Goal: Task Accomplishment & Management: Use online tool/utility

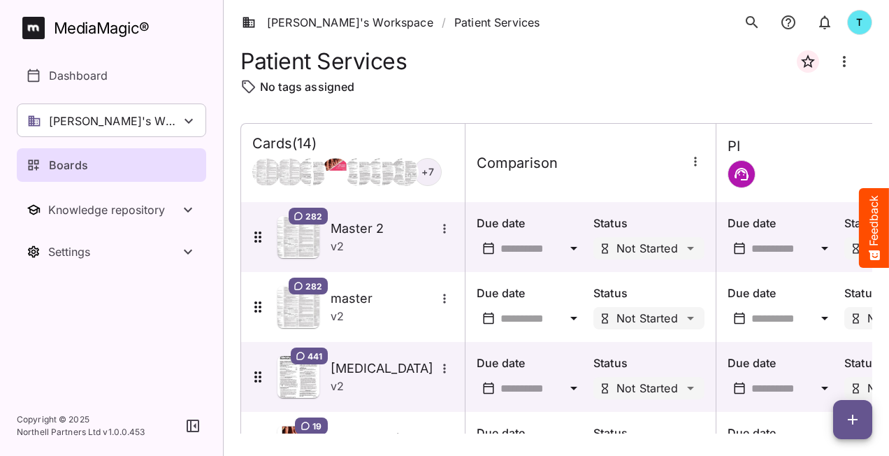
scroll to position [765, 0]
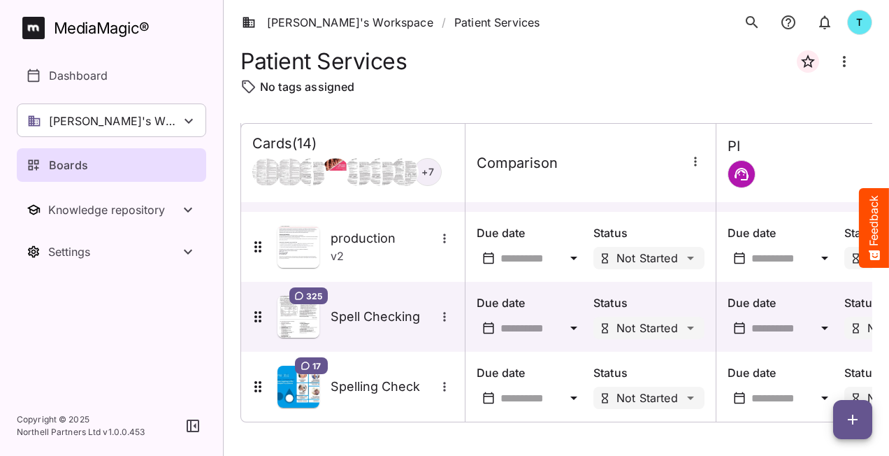
click at [858, 414] on icon "button" at bounding box center [852, 419] width 17 height 17
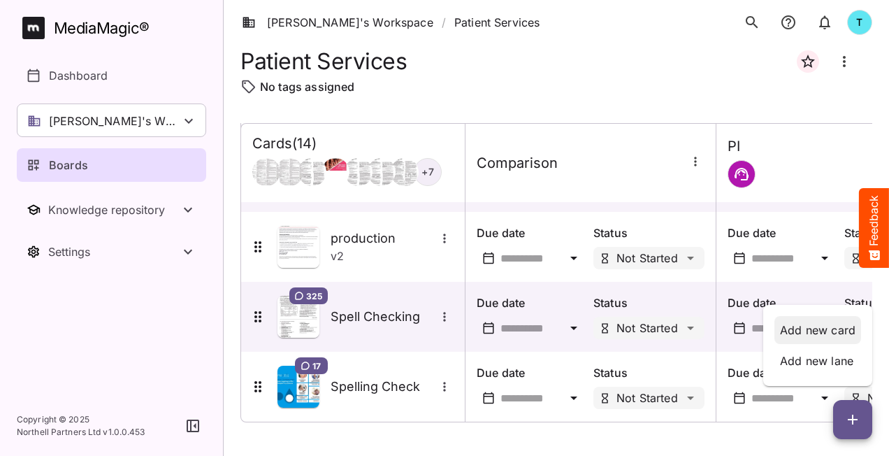
click at [828, 334] on p "Add new card" at bounding box center [817, 330] width 75 height 17
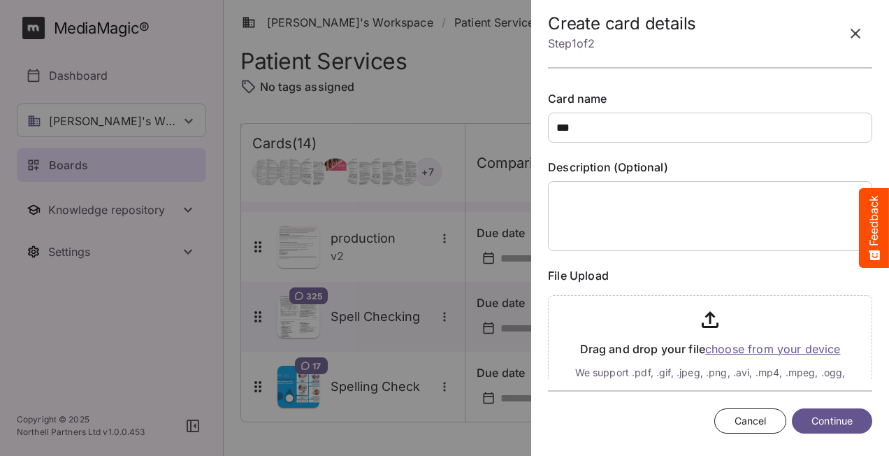
type input "***"
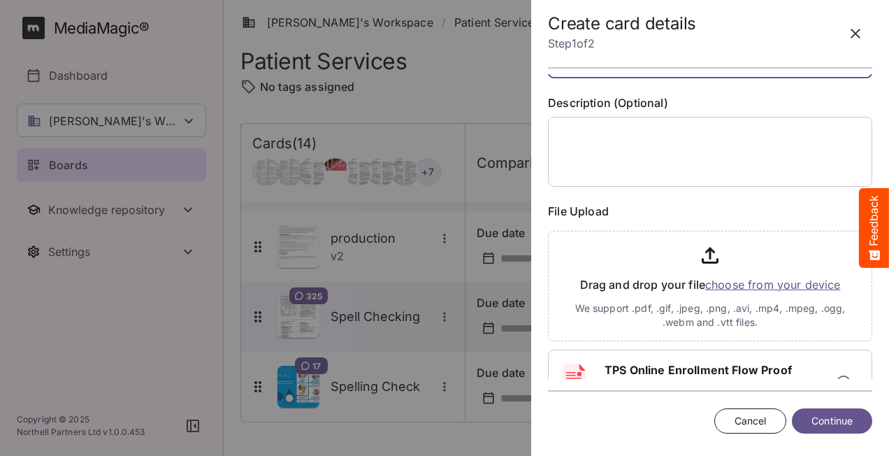
scroll to position [124, 0]
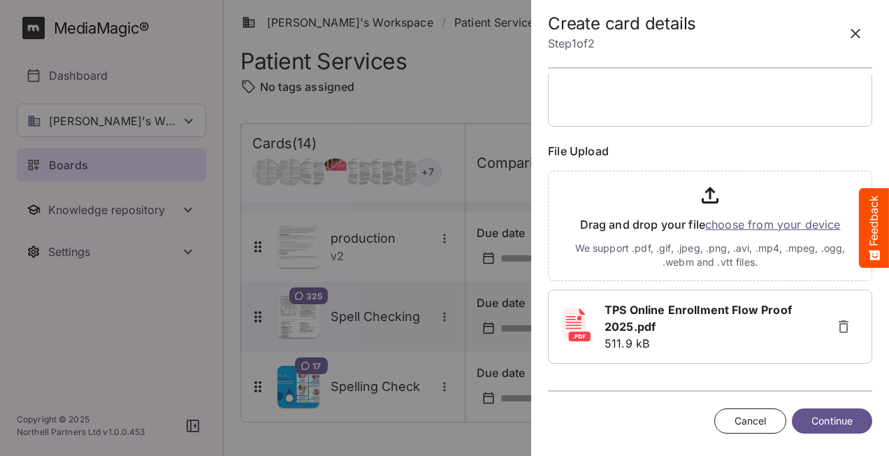
click at [808, 416] on button "Continue" at bounding box center [832, 421] width 80 height 26
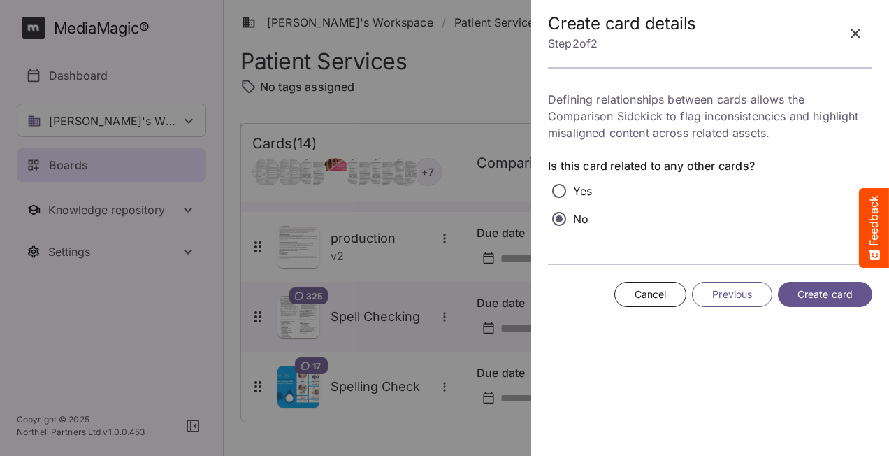
click at [850, 296] on span "Create card" at bounding box center [825, 294] width 55 height 17
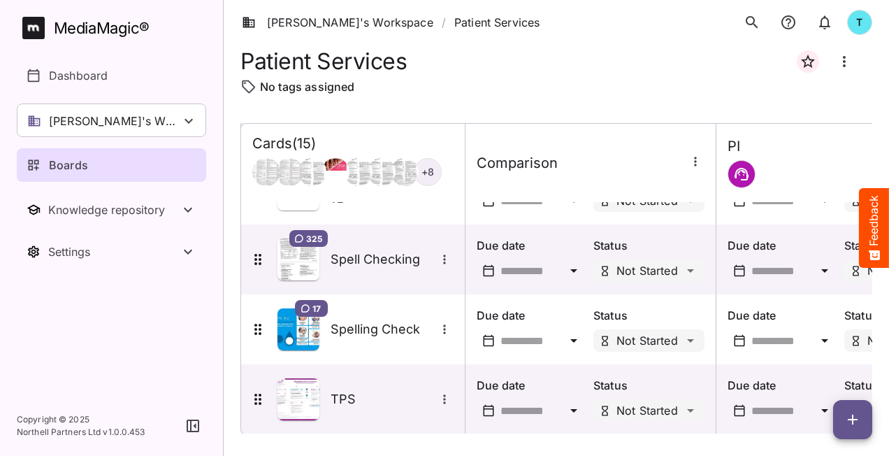
scroll to position [835, 0]
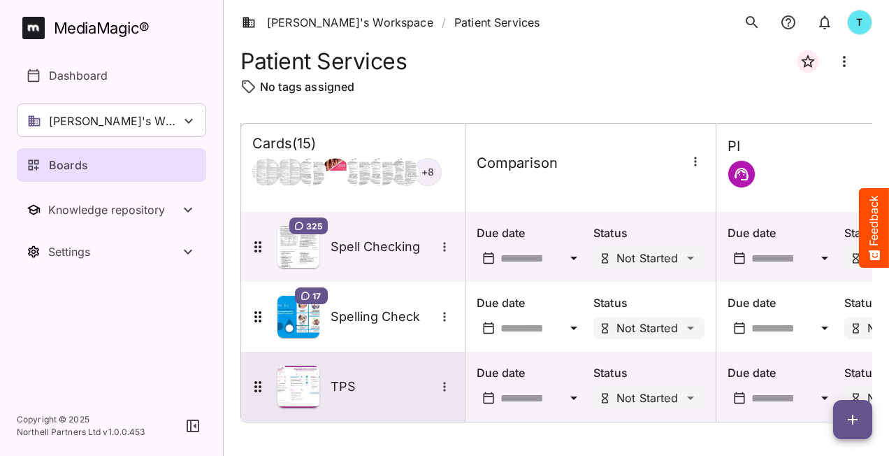
click at [408, 380] on h5 "TPS" at bounding box center [383, 386] width 105 height 17
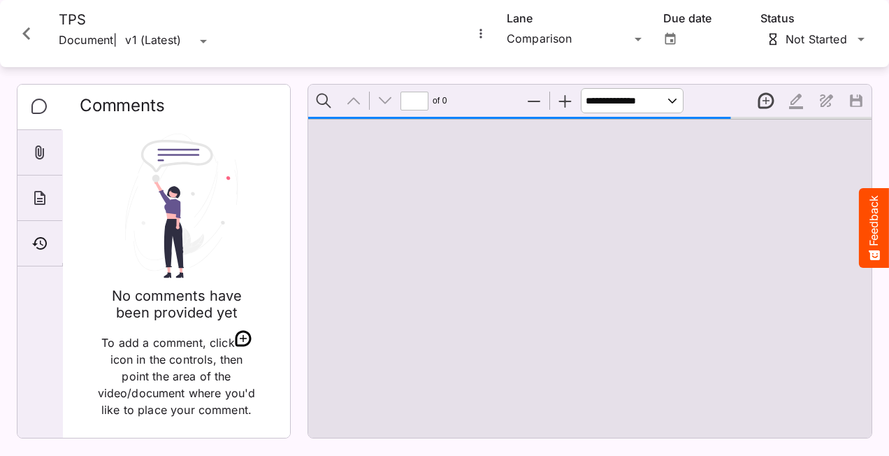
type input "*"
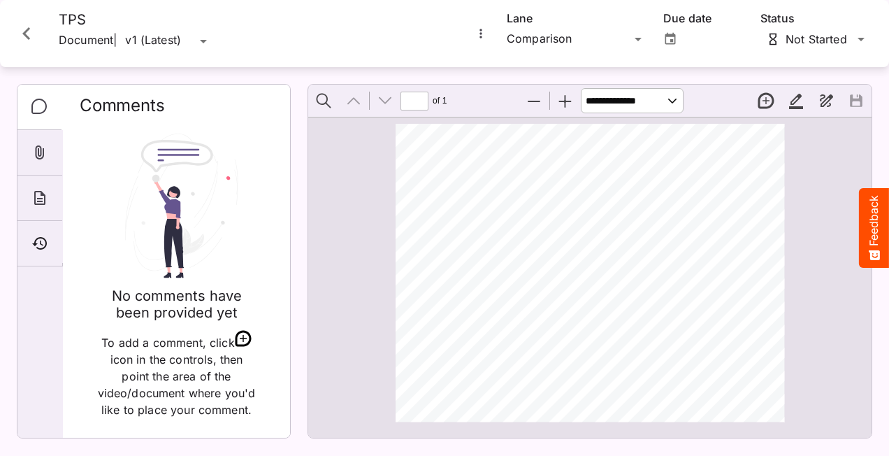
click at [481, 32] on icon "More options for TPS" at bounding box center [481, 34] width 14 height 14
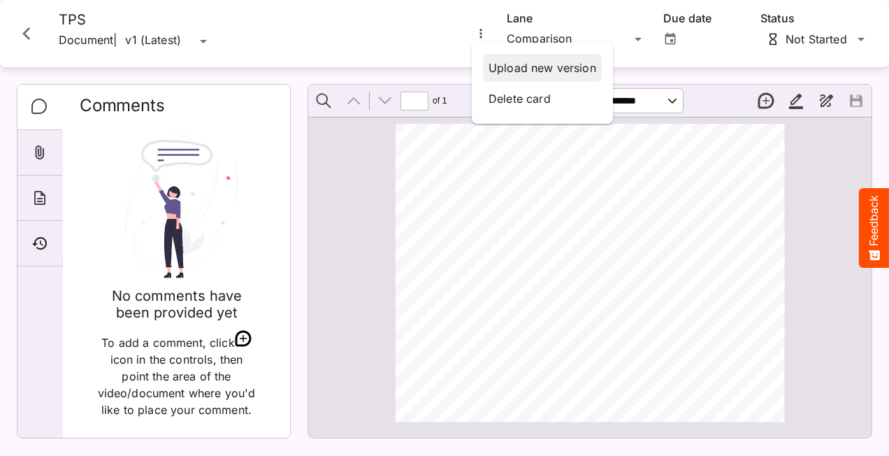
click at [575, 73] on p "Upload new version" at bounding box center [543, 67] width 108 height 17
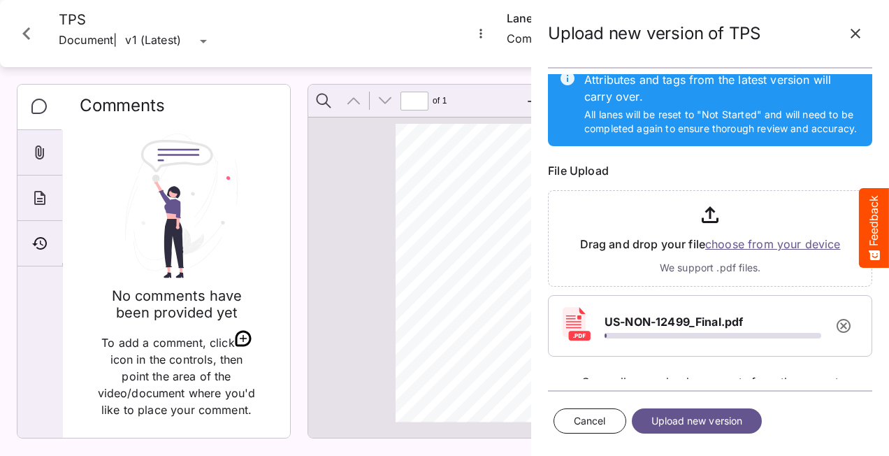
scroll to position [94, 0]
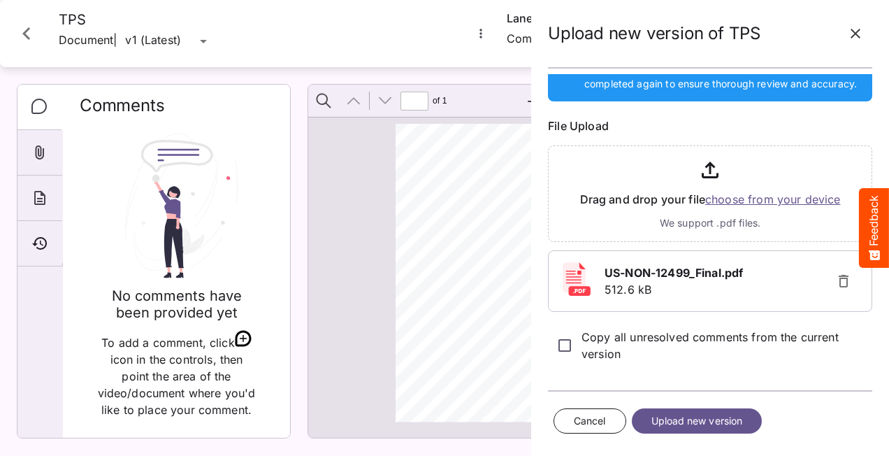
click at [707, 417] on span "Upload new version" at bounding box center [698, 420] width 92 height 17
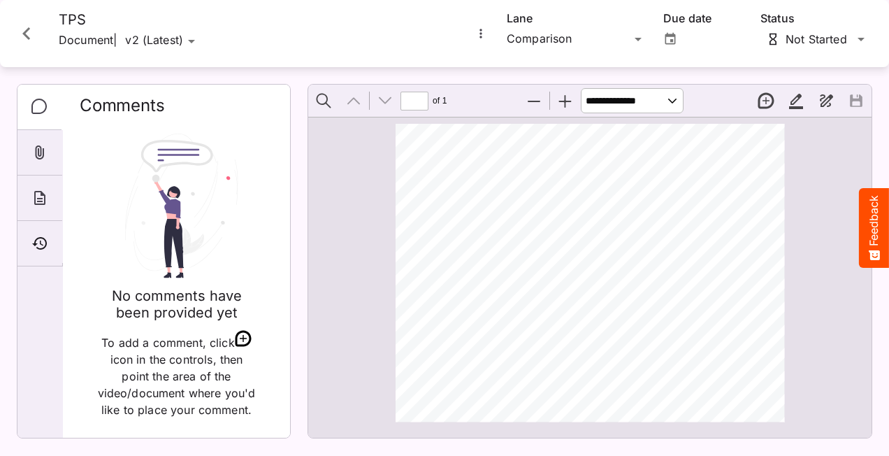
click at [480, 35] on icon "More options for TPS" at bounding box center [481, 34] width 14 height 14
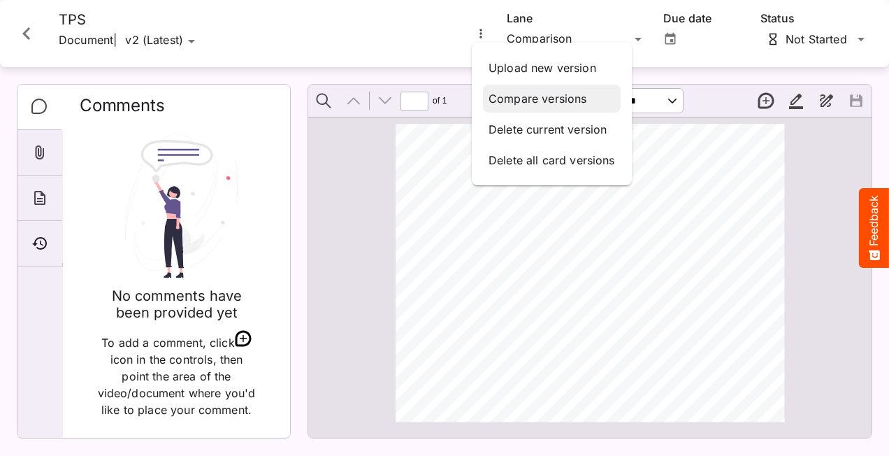
click at [522, 96] on p "Compare versions" at bounding box center [552, 98] width 127 height 17
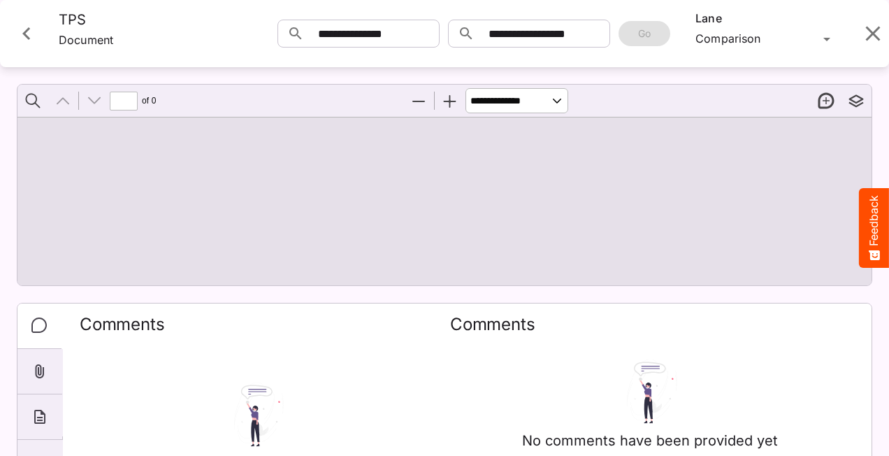
type input "*"
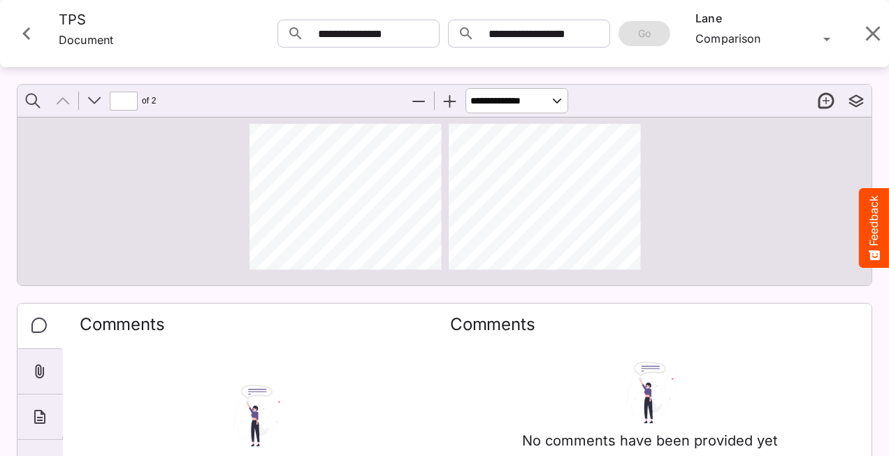
click at [447, 103] on button "Zoom In" at bounding box center [450, 100] width 29 height 29
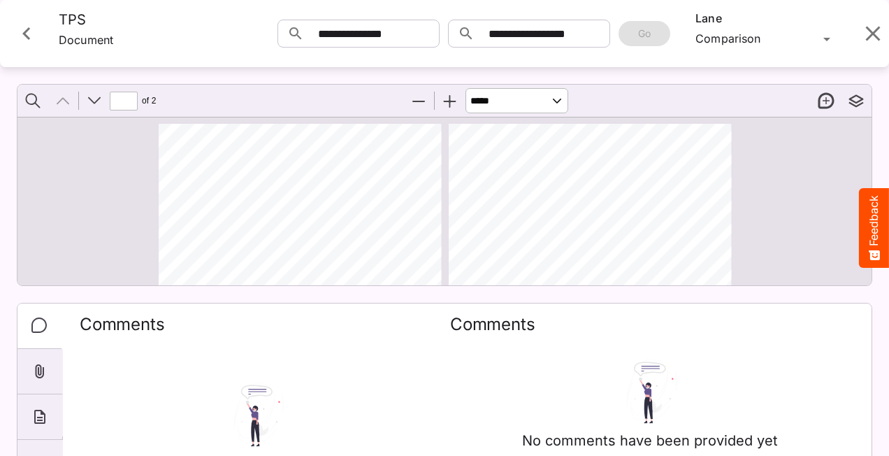
click at [447, 103] on button "Zoom In" at bounding box center [450, 100] width 29 height 29
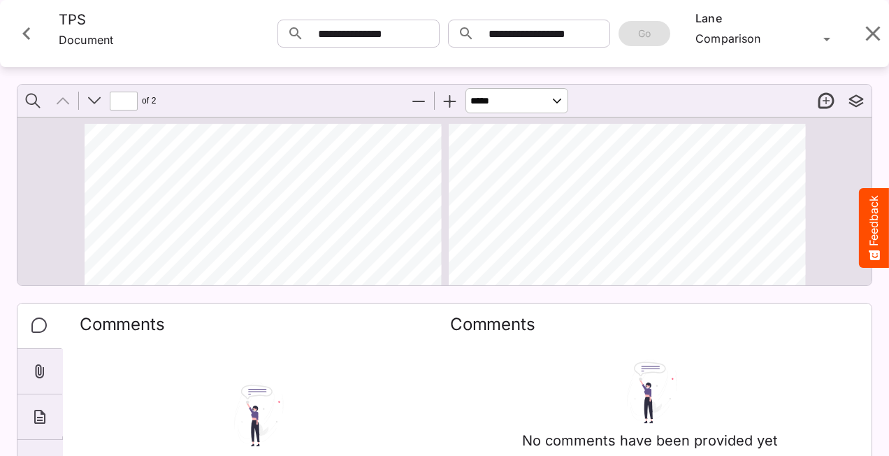
click at [447, 103] on button "Zoom In" at bounding box center [450, 100] width 29 height 29
select select "******"
